Goal: Transaction & Acquisition: Purchase product/service

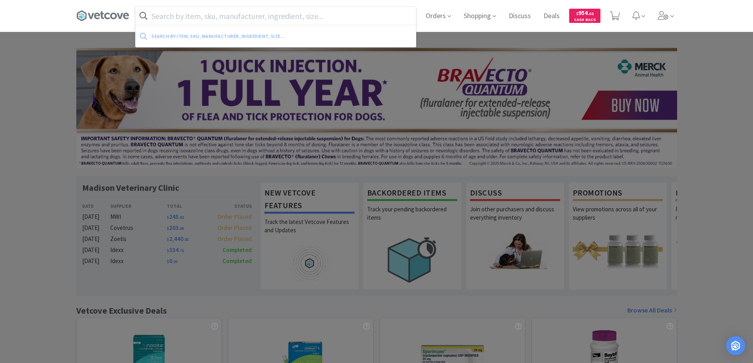
click at [165, 19] on input "text" at bounding box center [276, 16] width 280 height 18
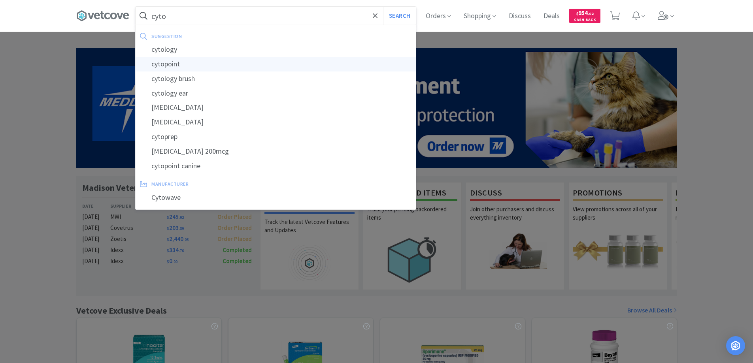
click at [157, 64] on div "cytopoint" at bounding box center [276, 64] width 280 height 15
type input "cytopoint"
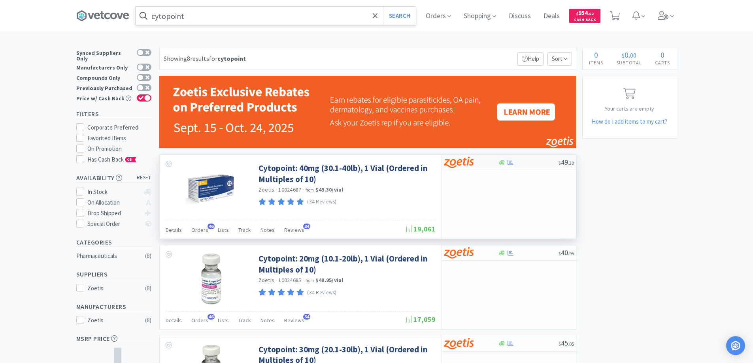
click at [484, 163] on div at bounding box center [465, 162] width 43 height 13
select select "10"
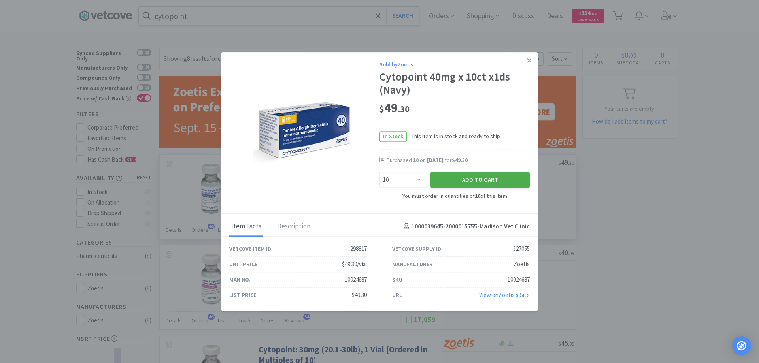
click at [481, 179] on button "Add to Cart" at bounding box center [479, 180] width 99 height 16
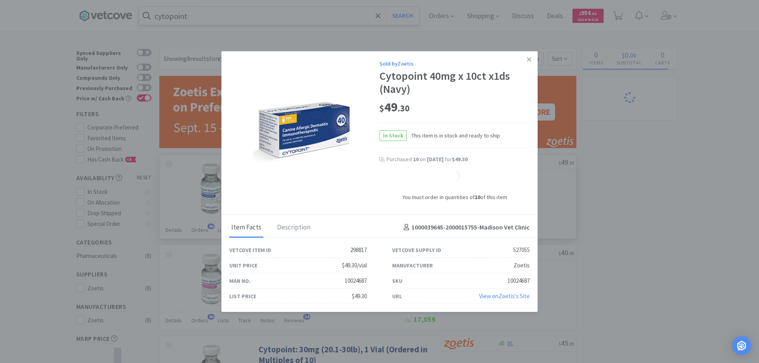
select select "1"
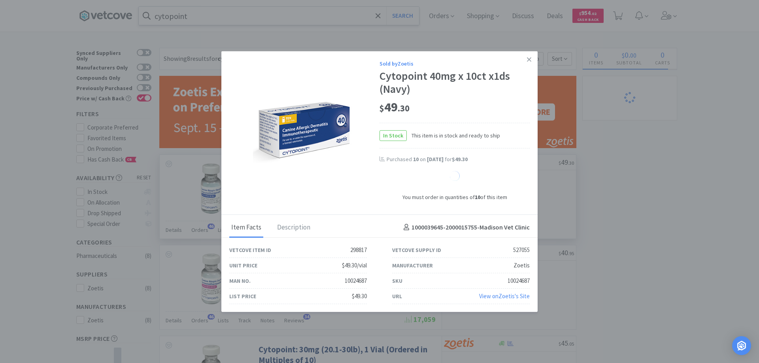
select select "1"
select select "10"
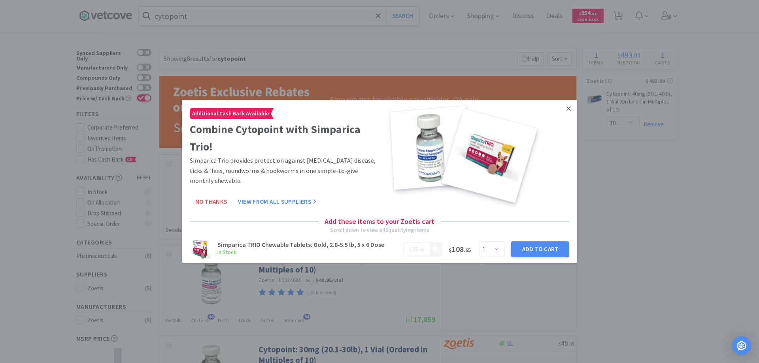
click at [566, 108] on icon at bounding box center [568, 108] width 4 height 7
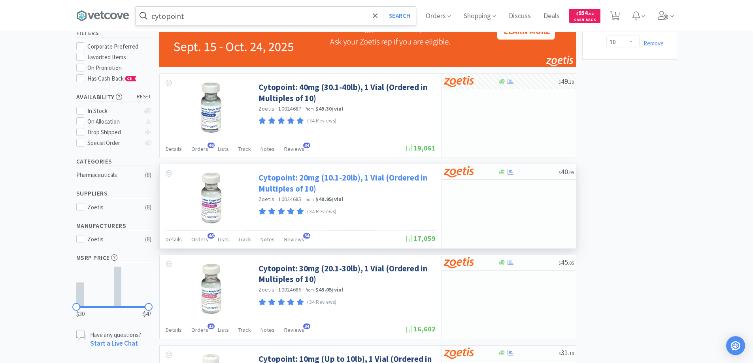
scroll to position [158, 0]
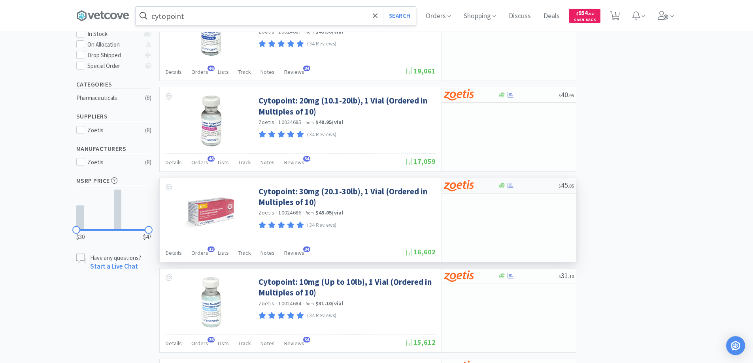
click at [483, 188] on div at bounding box center [465, 185] width 43 height 13
select select "10"
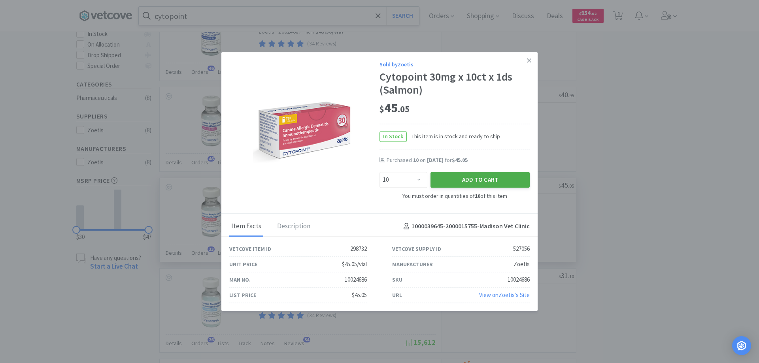
click at [460, 181] on button "Add to Cart" at bounding box center [479, 180] width 99 height 16
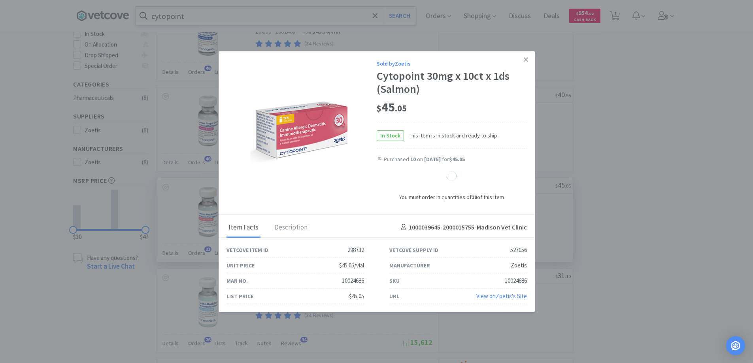
select select "10"
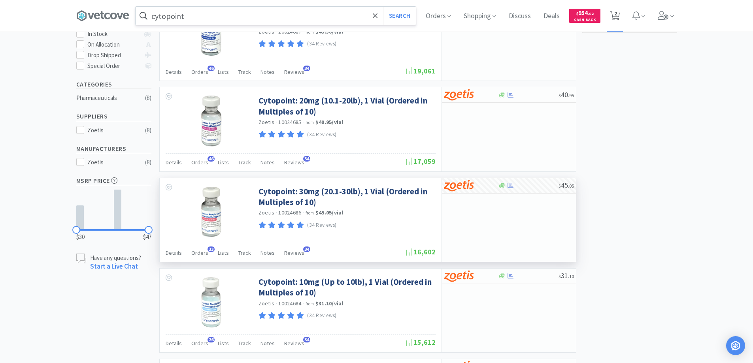
click at [617, 14] on span "2" at bounding box center [615, 14] width 3 height 32
select select "10"
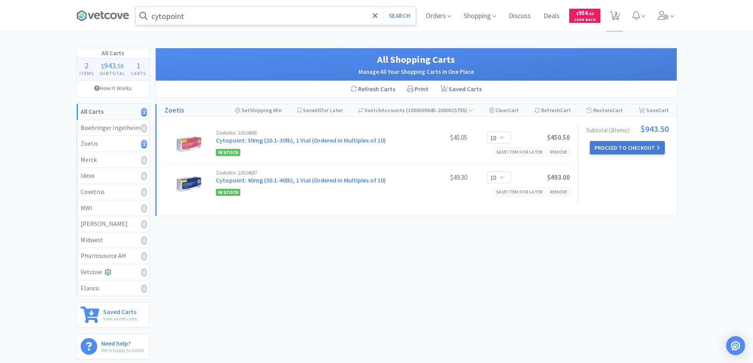
click at [606, 147] on button "Proceed to Checkout" at bounding box center [627, 147] width 75 height 13
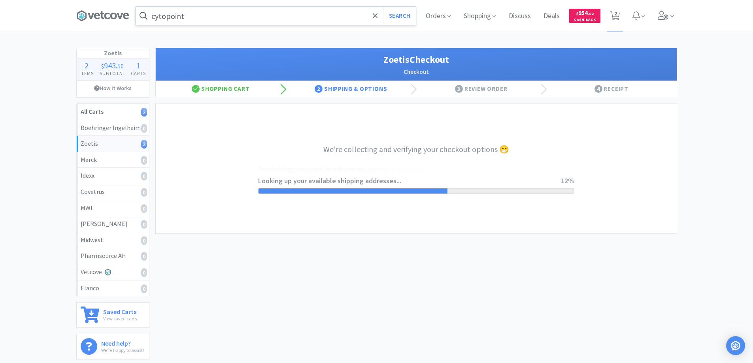
select select "invoice"
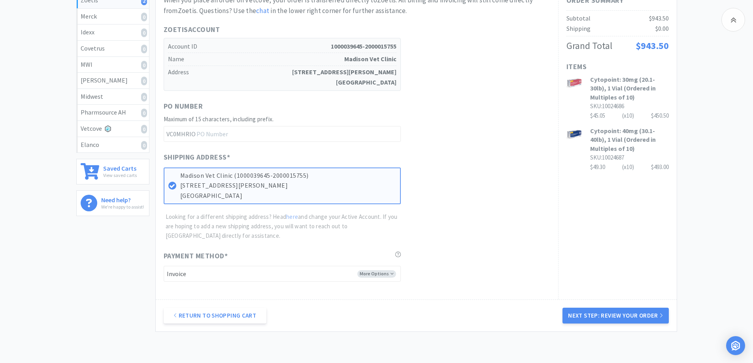
scroll to position [193, 0]
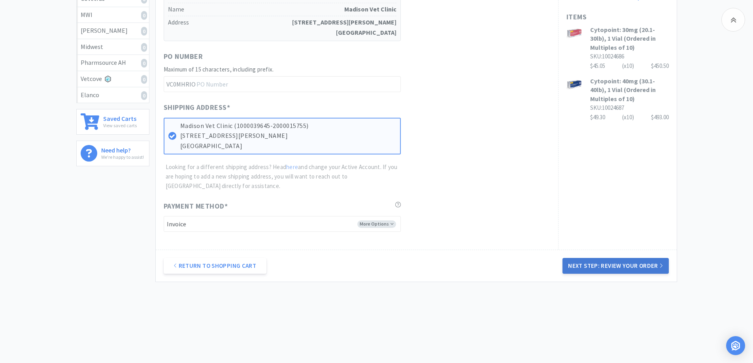
click at [602, 264] on button "Next Step: Review Your Order" at bounding box center [615, 266] width 106 height 16
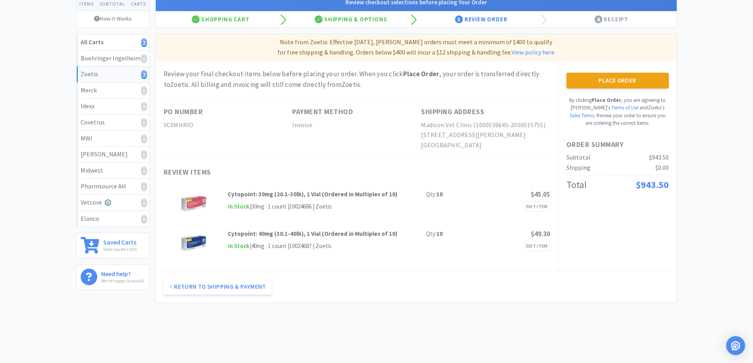
scroll to position [0, 0]
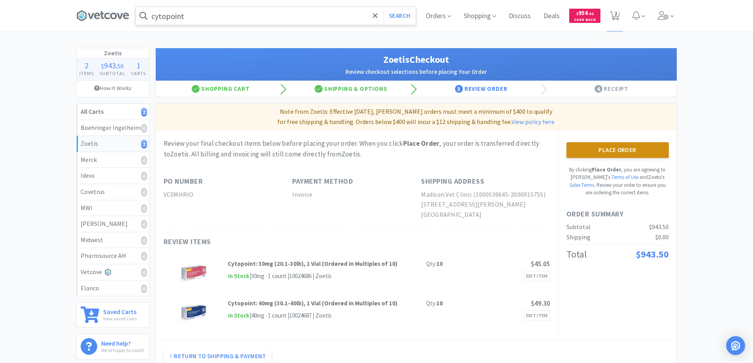
click at [609, 149] on button "Place Order" at bounding box center [617, 150] width 102 height 16
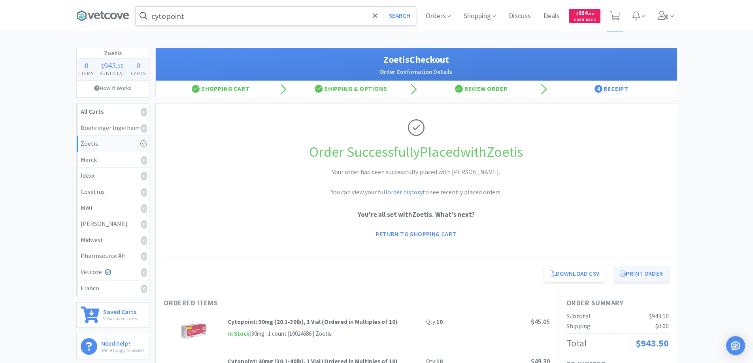
click at [632, 274] on button "Print Order" at bounding box center [641, 274] width 54 height 16
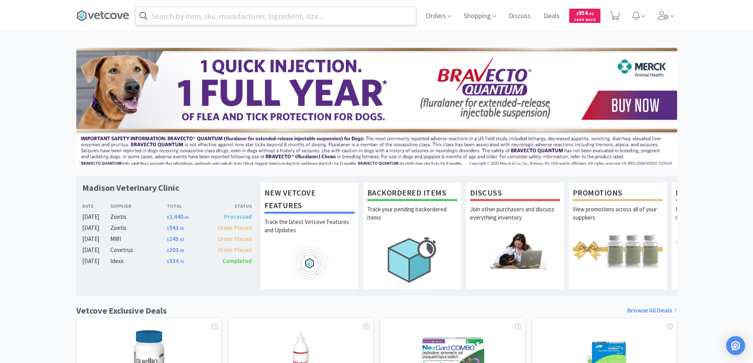
click at [155, 14] on input "text" at bounding box center [276, 16] width 280 height 18
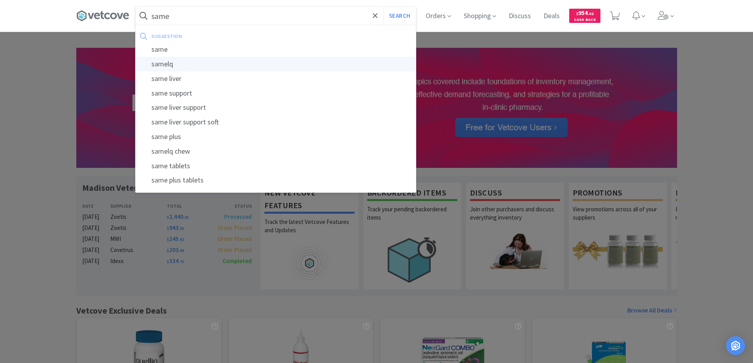
click at [162, 65] on div "samelq" at bounding box center [276, 64] width 280 height 15
type input "samelq"
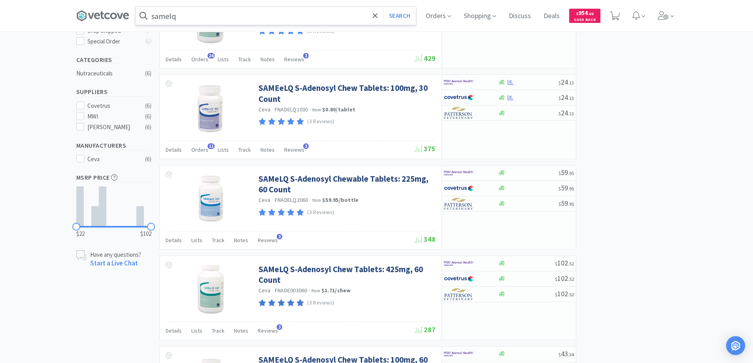
scroll to position [79, 0]
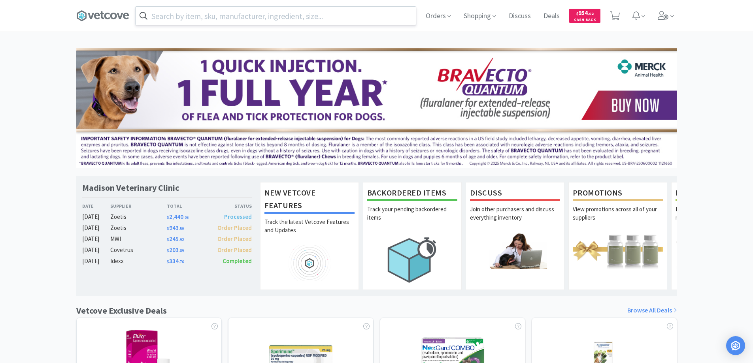
click at [187, 18] on input "text" at bounding box center [276, 16] width 280 height 18
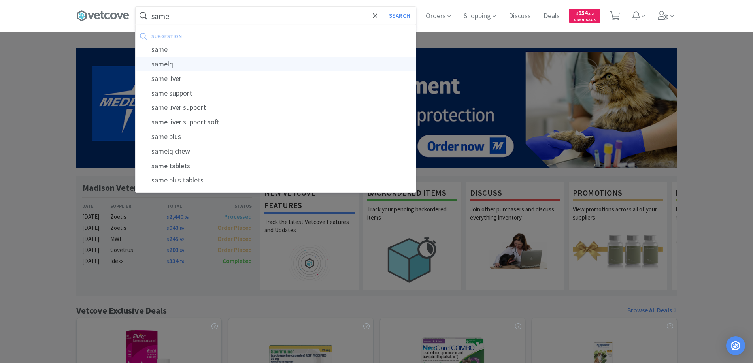
click at [165, 62] on div "samelq" at bounding box center [276, 64] width 280 height 15
type input "samelq"
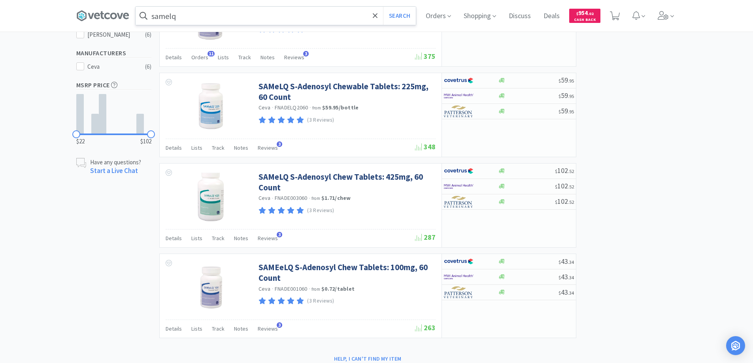
scroll to position [277, 0]
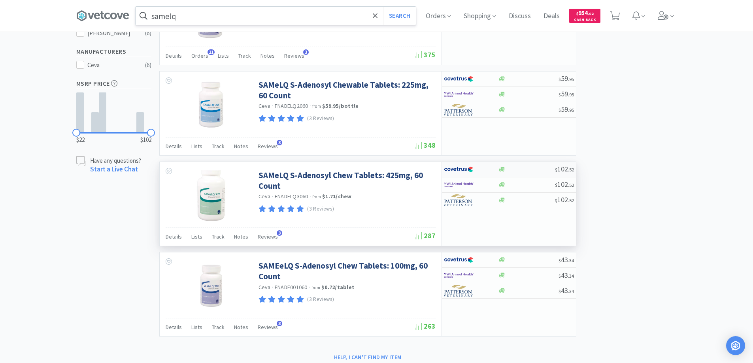
click at [489, 170] on div at bounding box center [471, 169] width 54 height 13
select select "1"
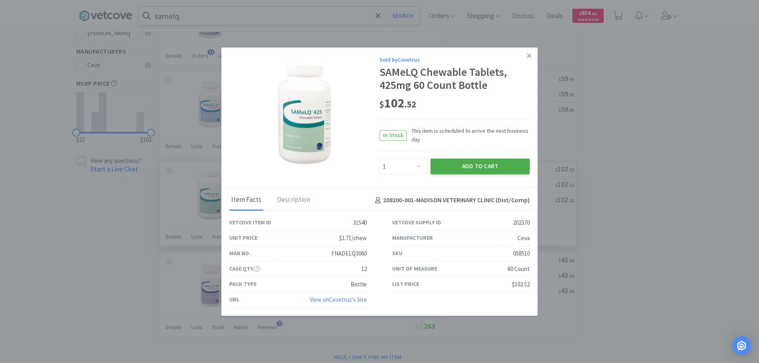
click at [477, 166] on button "Add to Cart" at bounding box center [479, 167] width 99 height 16
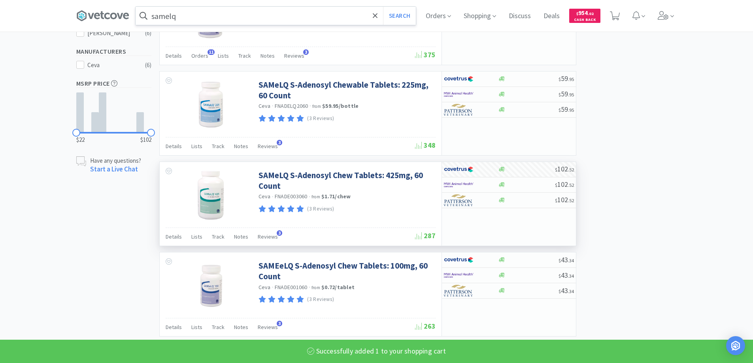
select select "1"
